Goal: Book appointment/travel/reservation

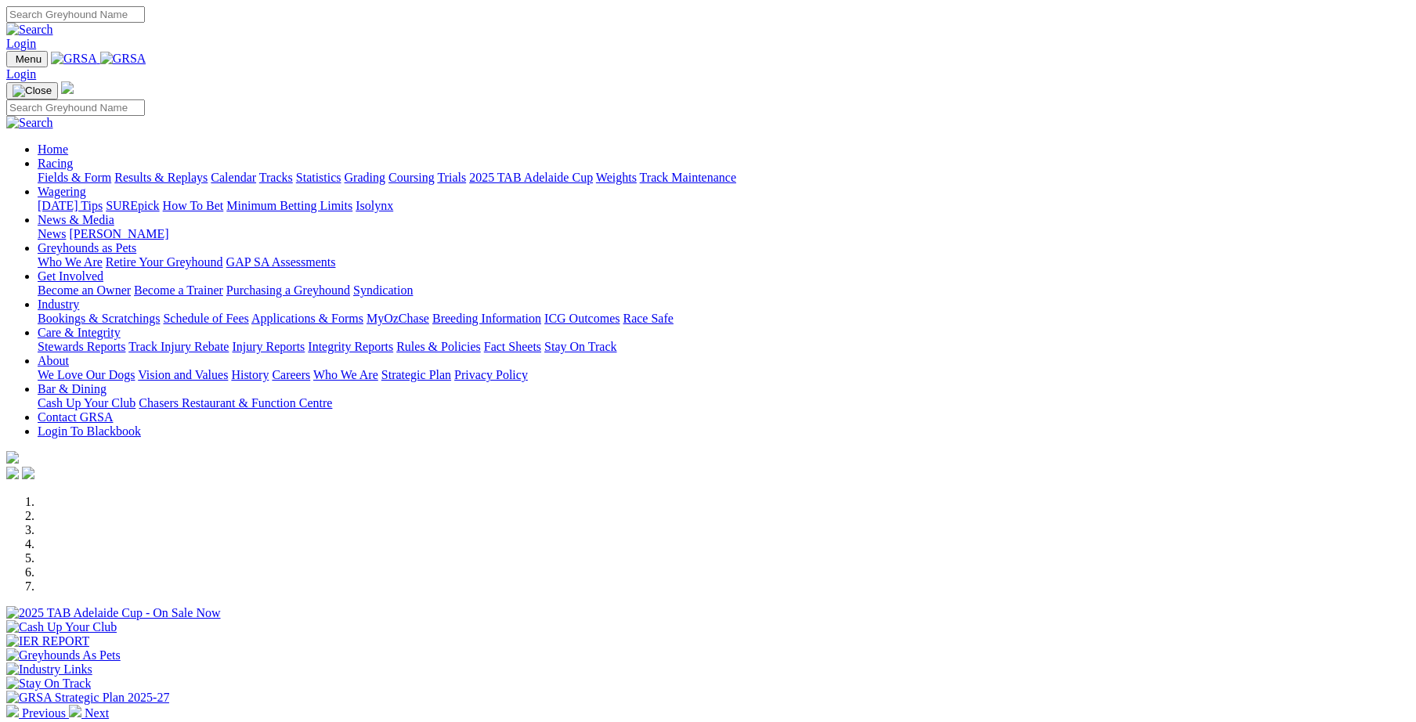
click at [81, 705] on img at bounding box center [75, 711] width 13 height 13
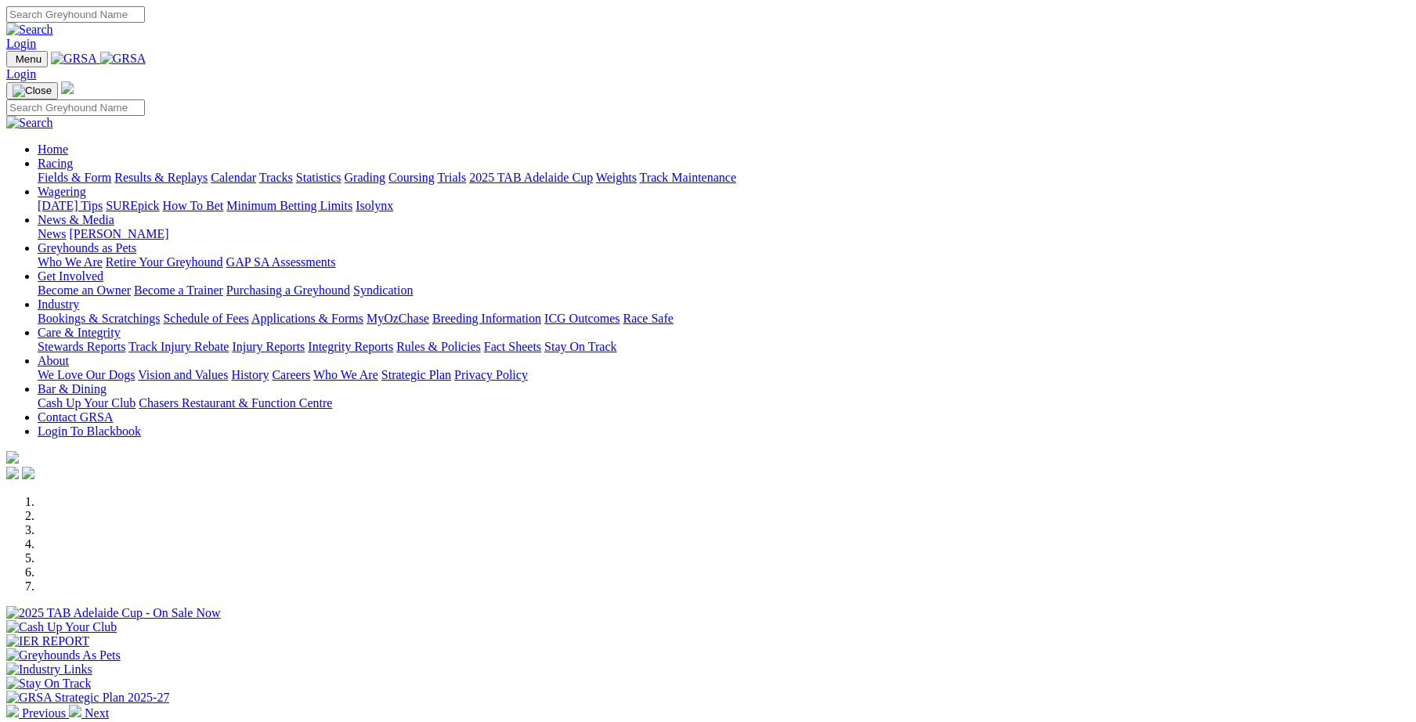
click at [81, 705] on img at bounding box center [75, 711] width 13 height 13
click at [550, 620] on div at bounding box center [707, 620] width 1403 height 0
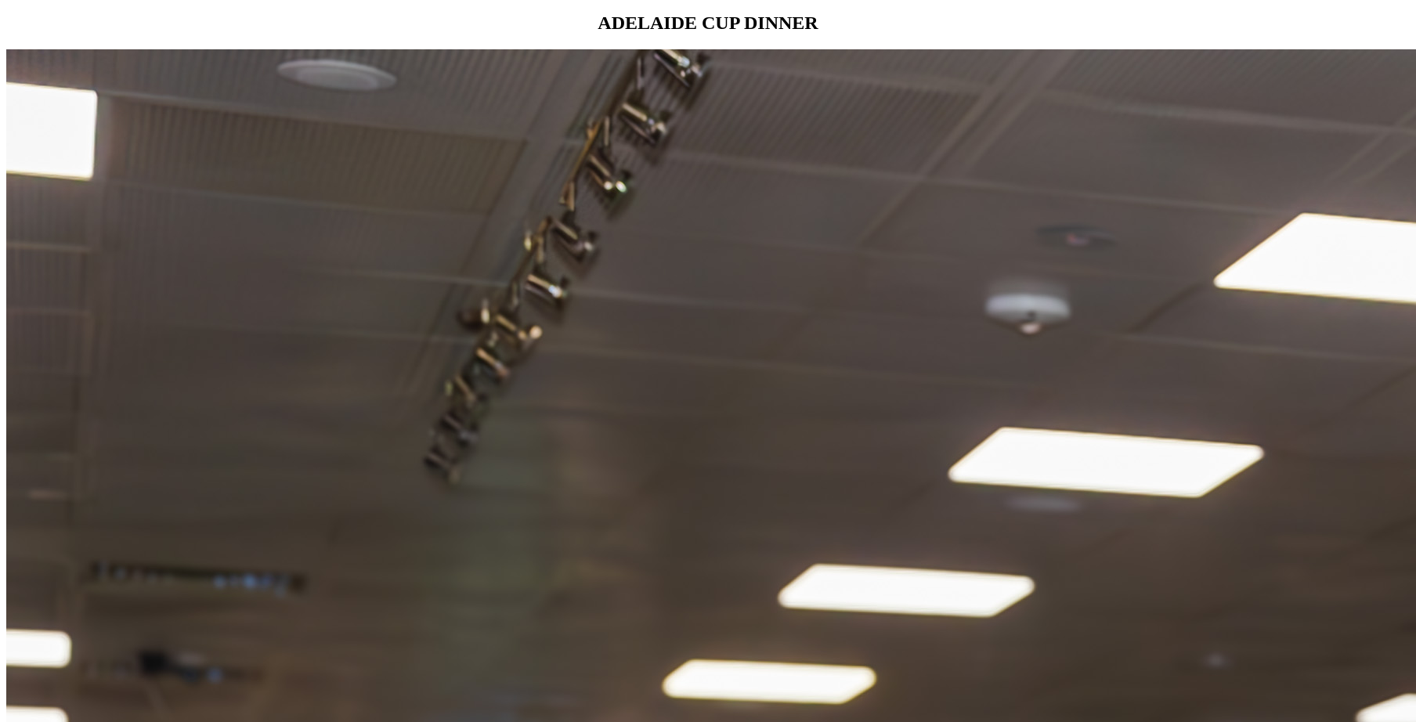
scroll to position [1516, 0]
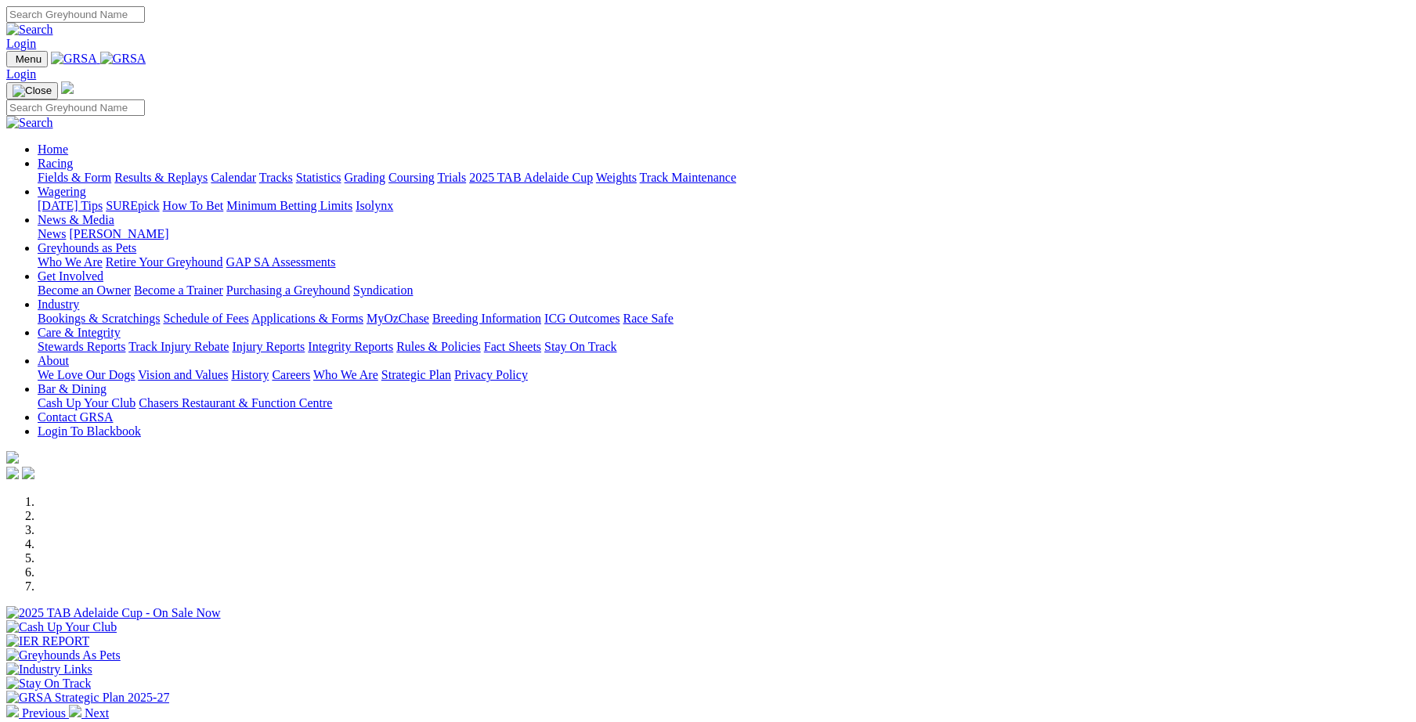
scroll to position [433, 0]
